Goal: Find specific page/section: Find specific page/section

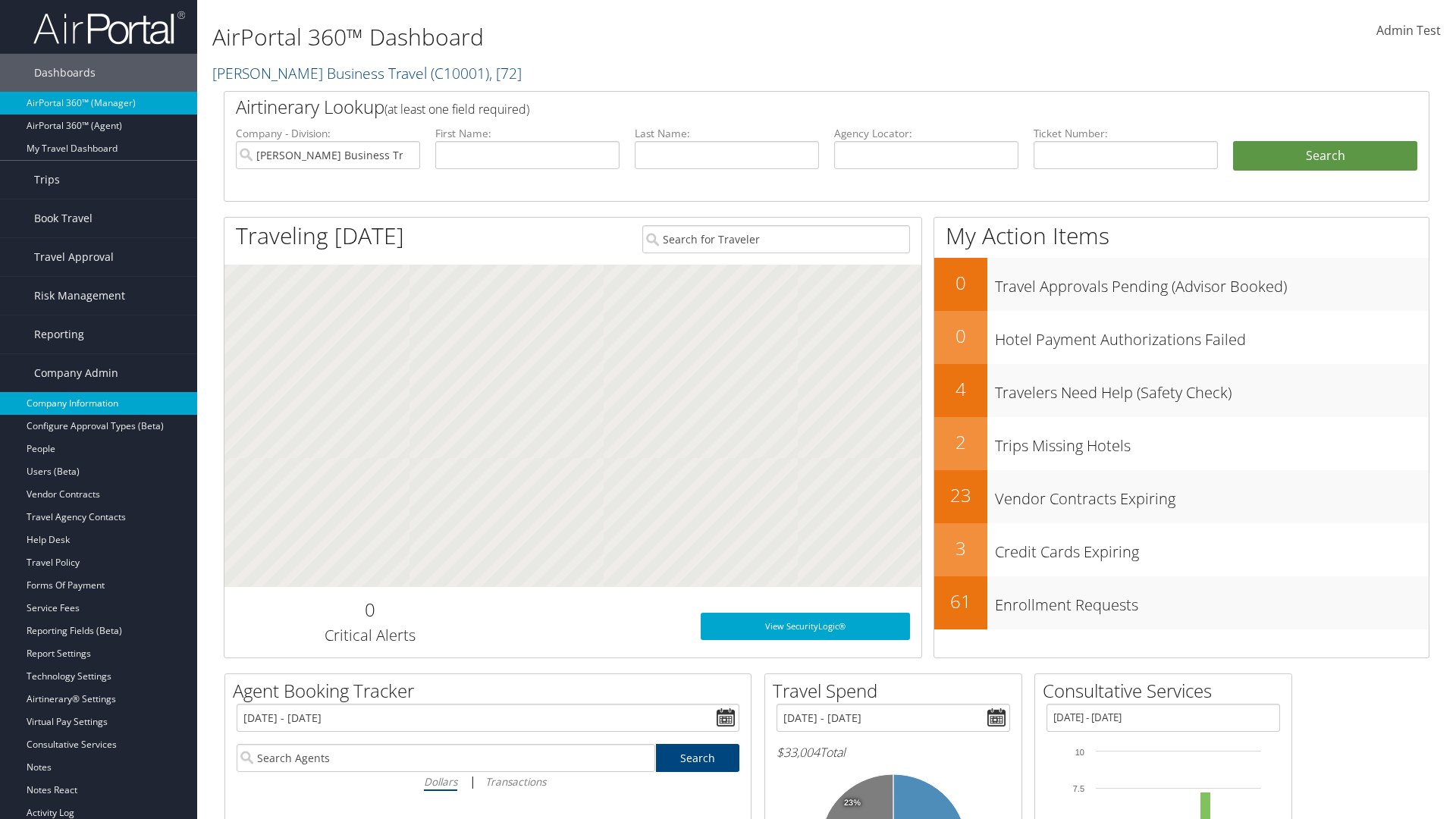
click at [99, 404] on link "Company Information" at bounding box center [99, 403] width 197 height 23
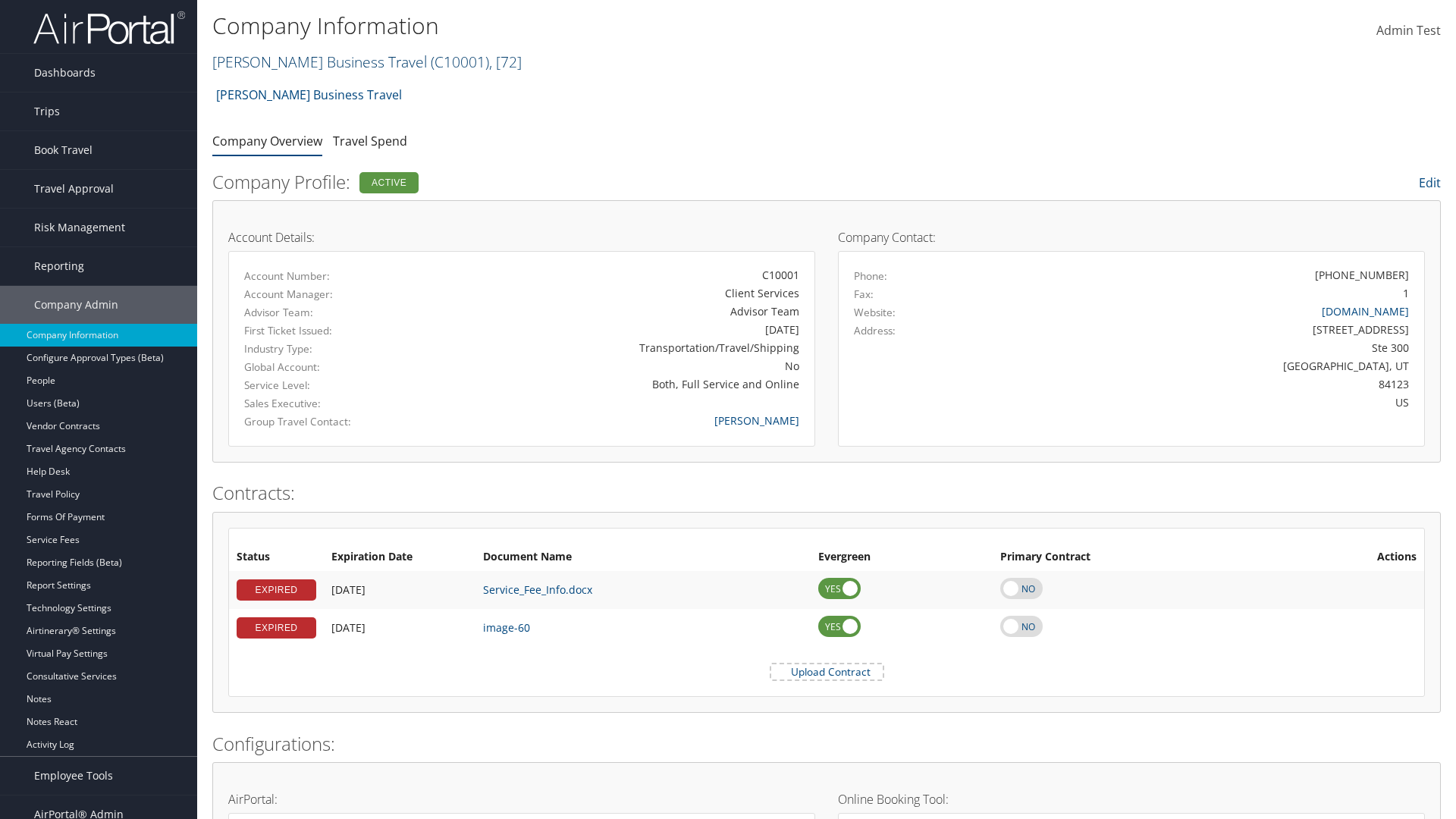
click at [312, 62] on link "[PERSON_NAME] Business Travel ( C10001 ) , [ 72 ]" at bounding box center [367, 62] width 309 height 21
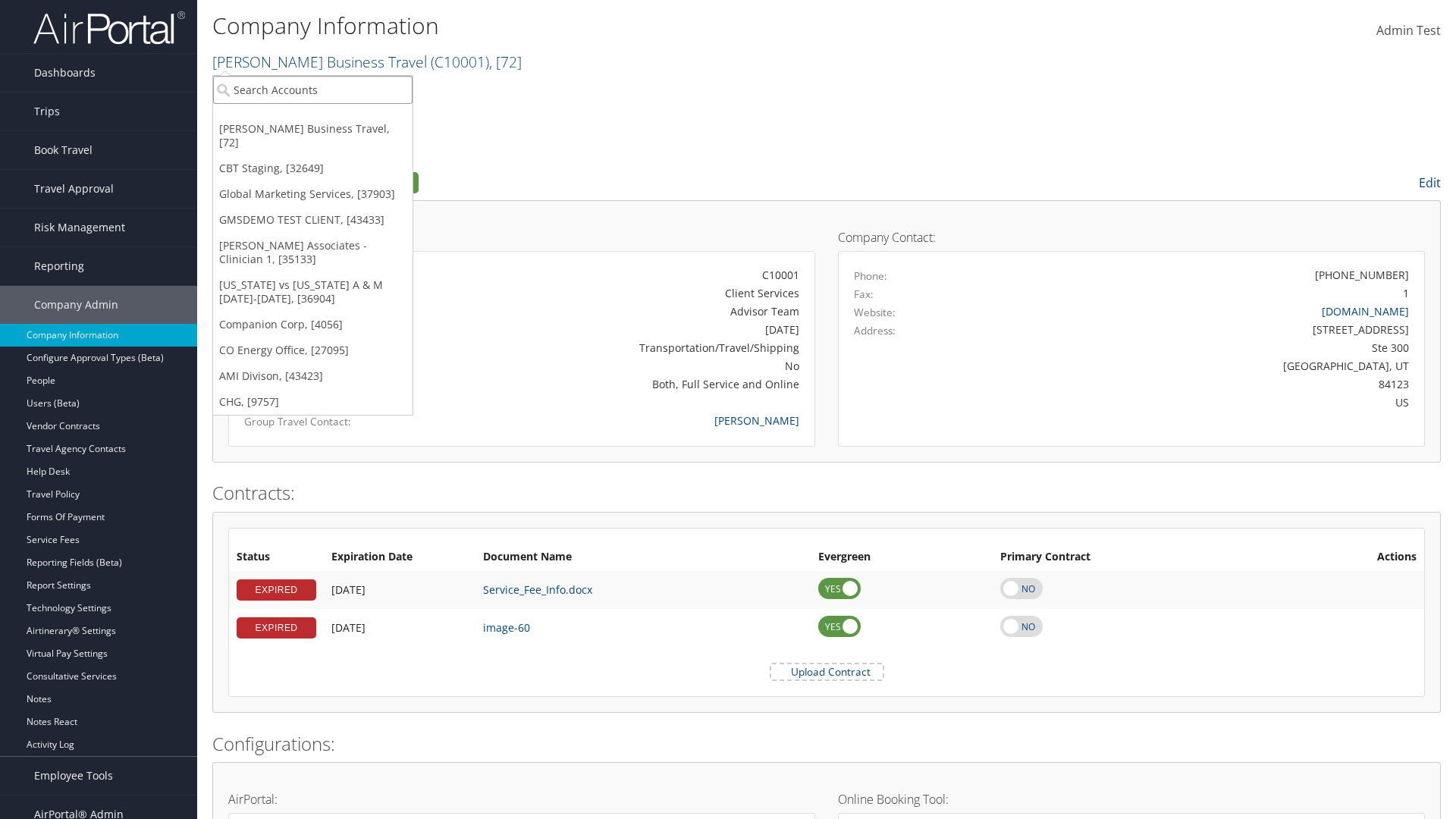
click at [312, 90] on input "search" at bounding box center [313, 90] width 199 height 28
type input "[PERSON_NAME] Business Travel"
click at [334, 118] on div "[PERSON_NAME] Business Travel (C10001), [72]" at bounding box center [333, 118] width 258 height 14
